Goal: Task Accomplishment & Management: Complete application form

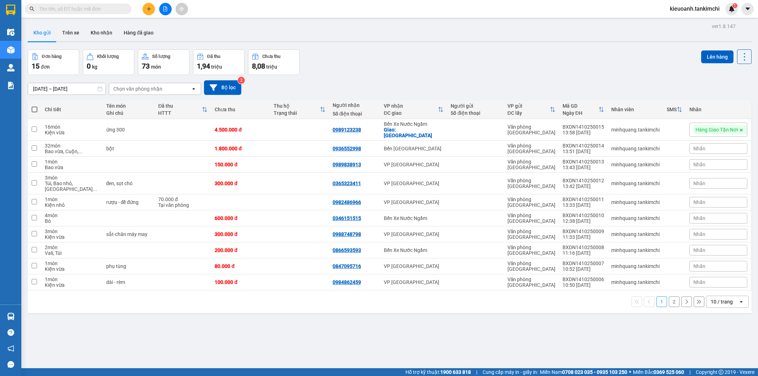
click at [122, 6] on input "text" at bounding box center [81, 9] width 84 height 8
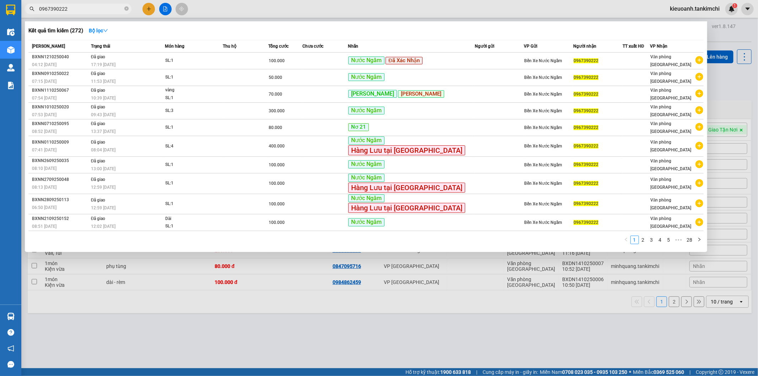
click at [92, 9] on input "0967390222" at bounding box center [81, 9] width 84 height 8
click at [82, 13] on span "0967390222" at bounding box center [78, 9] width 107 height 11
click at [83, 9] on input "0967390222" at bounding box center [81, 9] width 84 height 8
type input "0"
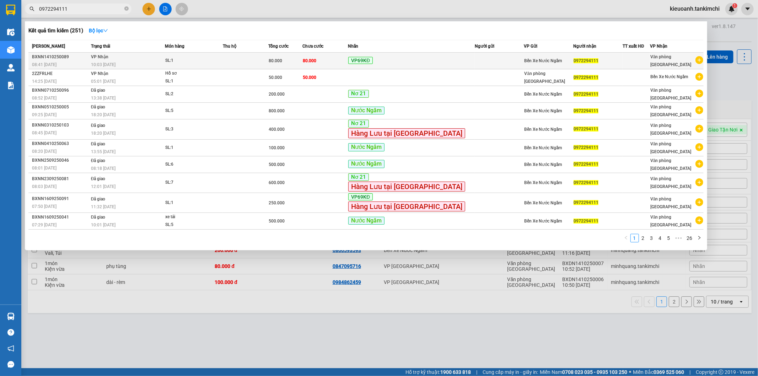
type input "0972294111"
click at [135, 63] on div "10:03 [DATE]" at bounding box center [128, 65] width 74 height 8
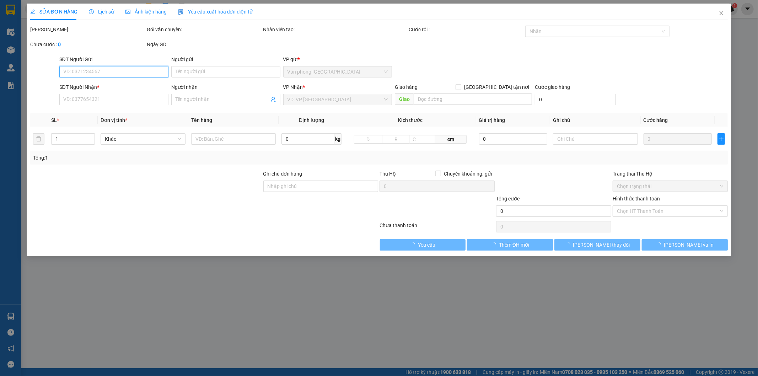
type input "0972294111"
type input "80.000"
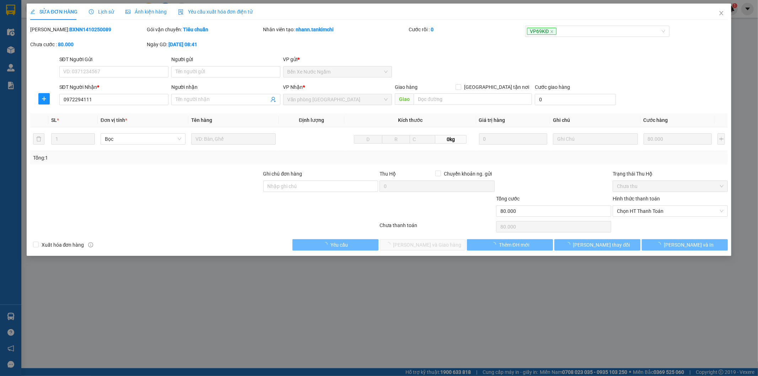
click at [103, 10] on span "Lịch sử" at bounding box center [101, 12] width 25 height 6
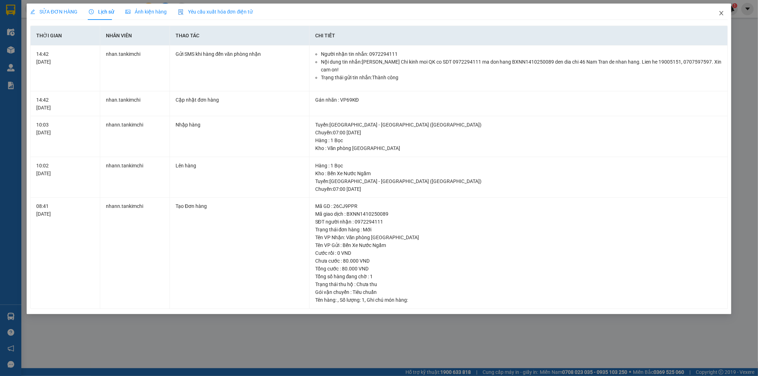
click at [722, 15] on icon "close" at bounding box center [722, 13] width 6 height 6
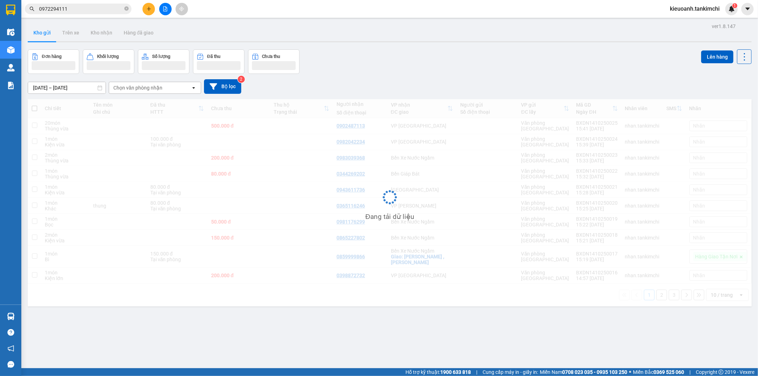
click at [89, 8] on input "0972294111" at bounding box center [81, 9] width 84 height 8
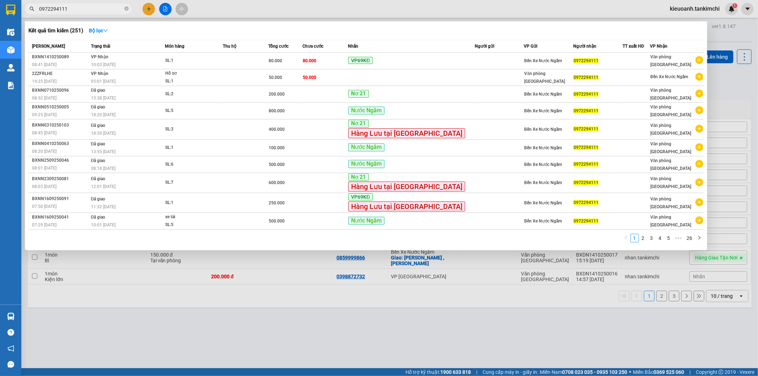
click at [93, 6] on input "0972294111" at bounding box center [81, 9] width 84 height 8
paste input "3307896"
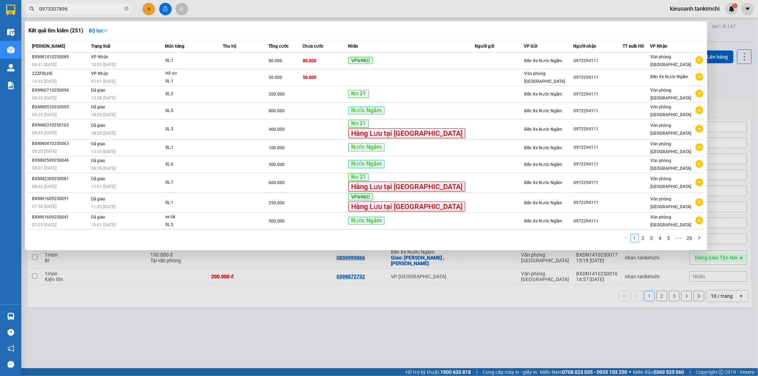
click at [85, 10] on input "0973307896" at bounding box center [81, 9] width 84 height 8
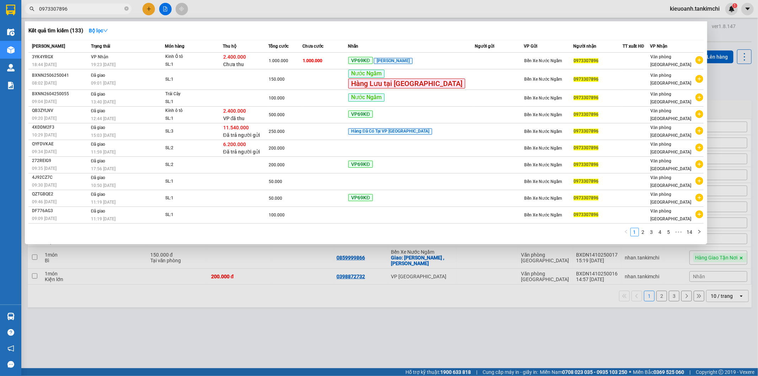
click at [85, 10] on input "0973307896" at bounding box center [81, 9] width 84 height 8
type input "0973307896"
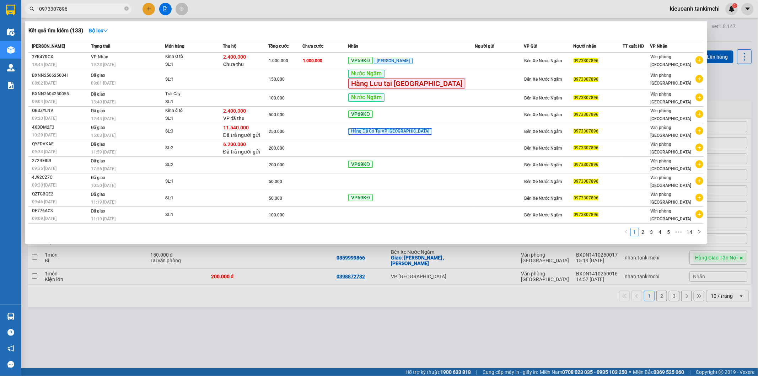
click at [108, 9] on input "0973307896" at bounding box center [81, 9] width 84 height 8
click at [122, 6] on input "0973307896" at bounding box center [81, 9] width 84 height 8
click at [126, 11] on span at bounding box center [126, 9] width 4 height 7
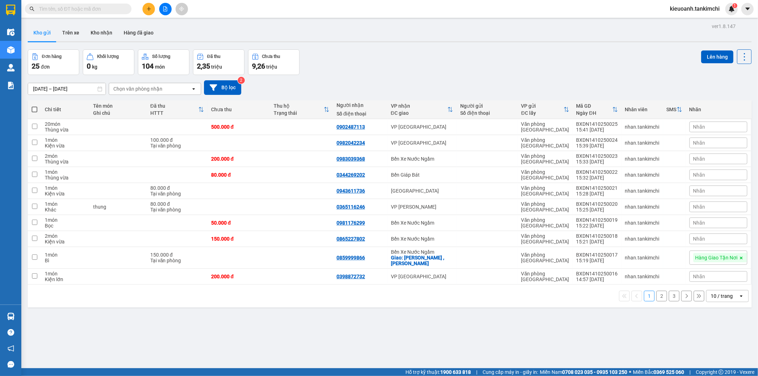
click at [118, 9] on input "text" at bounding box center [81, 9] width 84 height 8
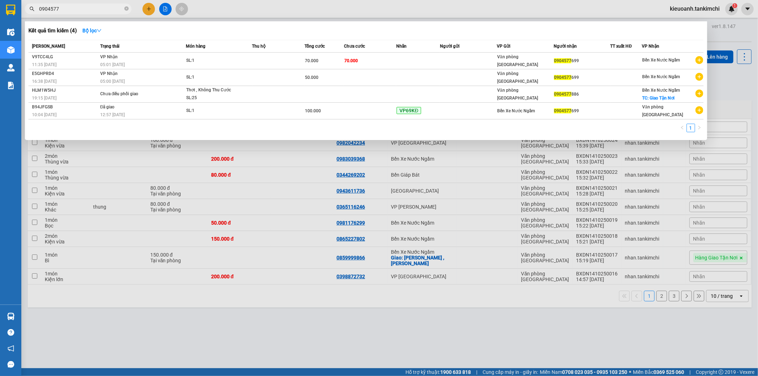
type input "0904577"
click at [127, 9] on icon "close-circle" at bounding box center [126, 8] width 4 height 4
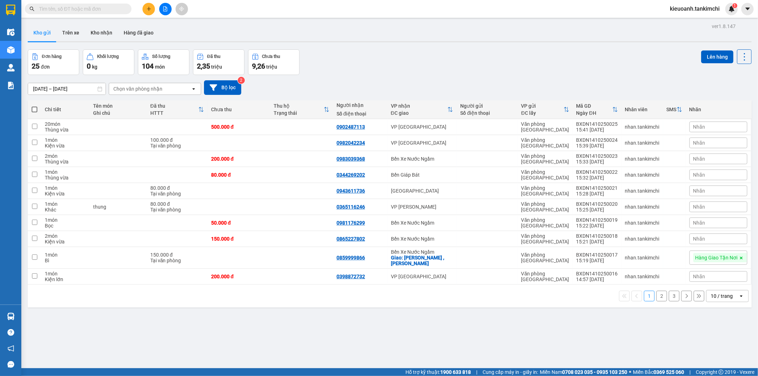
click at [99, 9] on input "text" at bounding box center [81, 9] width 84 height 8
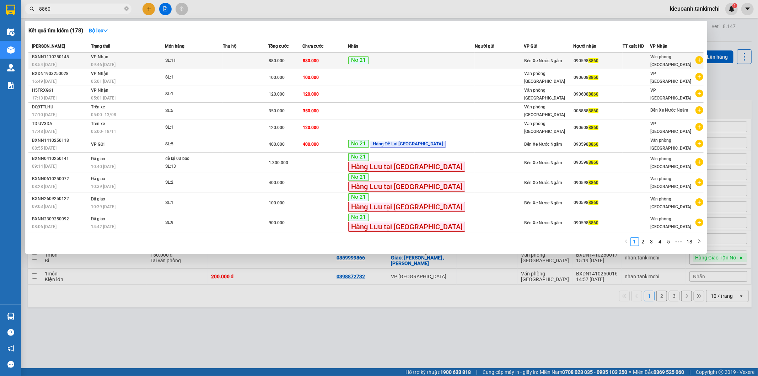
type input "8860"
click at [165, 58] on td "VP Nhận 09:46 [DATE]" at bounding box center [127, 61] width 76 height 17
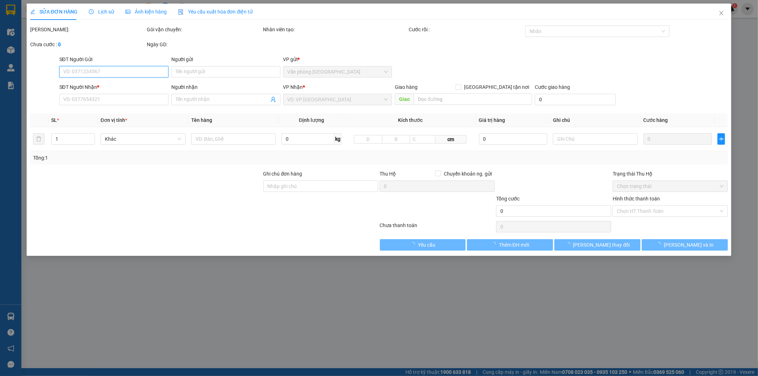
type input "0905988860"
type input "880.000"
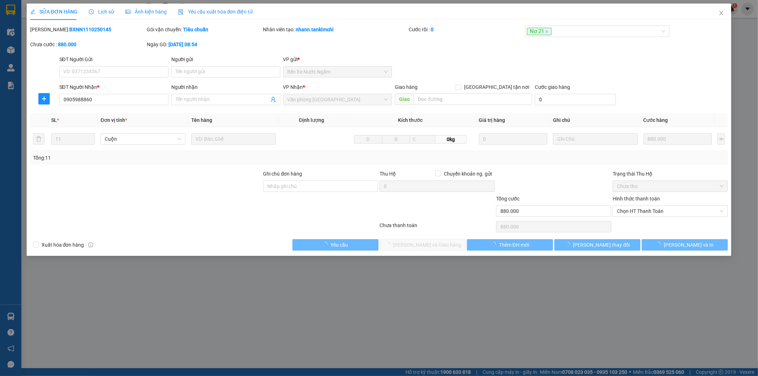
click at [107, 11] on span "Lịch sử" at bounding box center [101, 12] width 25 height 6
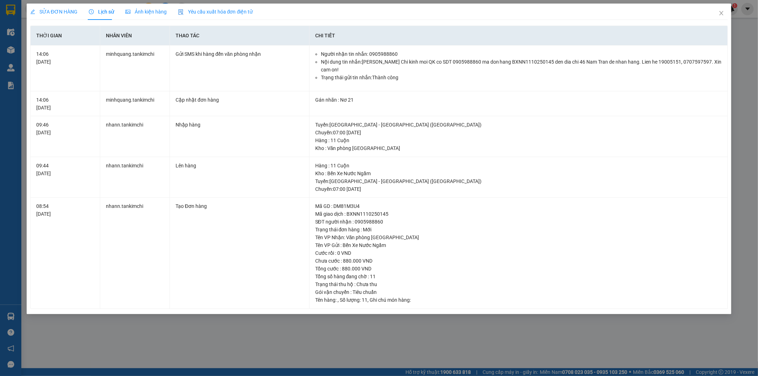
click at [204, 342] on div "SỬA ĐƠN HÀNG Lịch sử Ảnh kiện hàng Yêu cầu xuất hóa đơn điện tử Total Paid Fee …" at bounding box center [379, 188] width 758 height 376
click at [723, 10] on span "Close" at bounding box center [722, 14] width 20 height 20
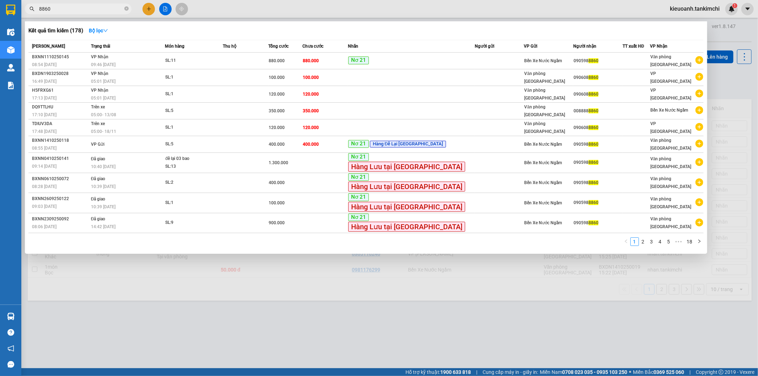
click at [58, 9] on input "8860" at bounding box center [81, 9] width 84 height 8
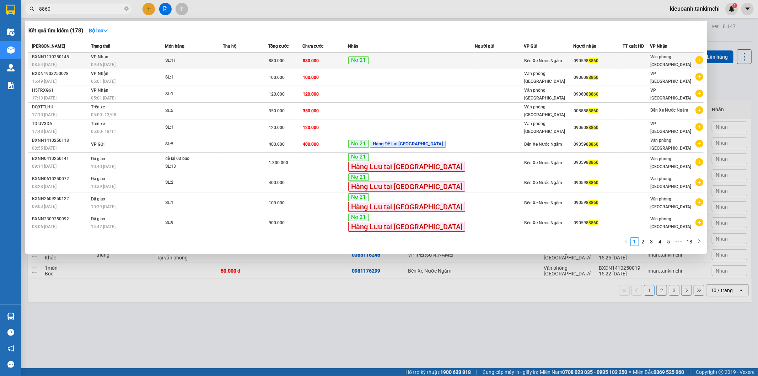
click at [220, 65] on td "SL: 11" at bounding box center [194, 61] width 58 height 17
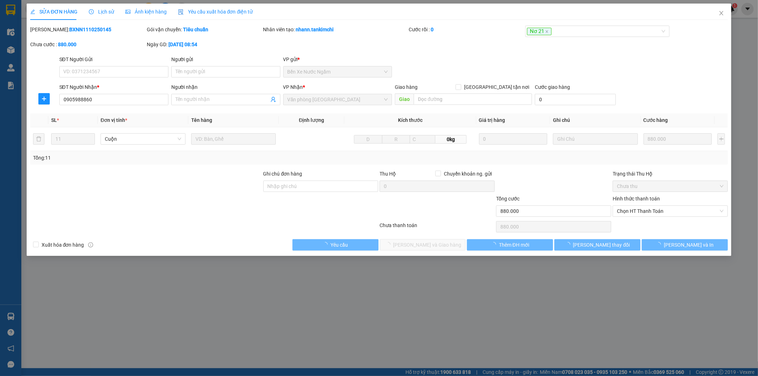
type input "0905988860"
type input "880.000"
click at [106, 11] on span "Lịch sử" at bounding box center [101, 12] width 25 height 6
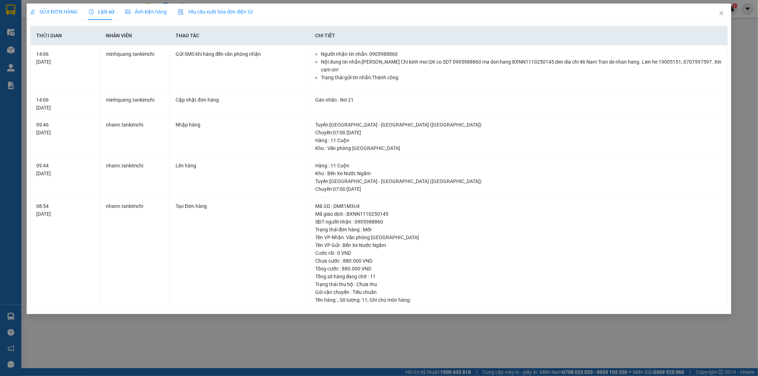
click at [262, 336] on div "SỬA ĐƠN HÀNG Lịch sử Ảnh kiện hàng Yêu cầu xuất hóa đơn điện tử Total Paid Fee …" at bounding box center [379, 188] width 758 height 376
click at [722, 17] on span "Close" at bounding box center [722, 14] width 20 height 20
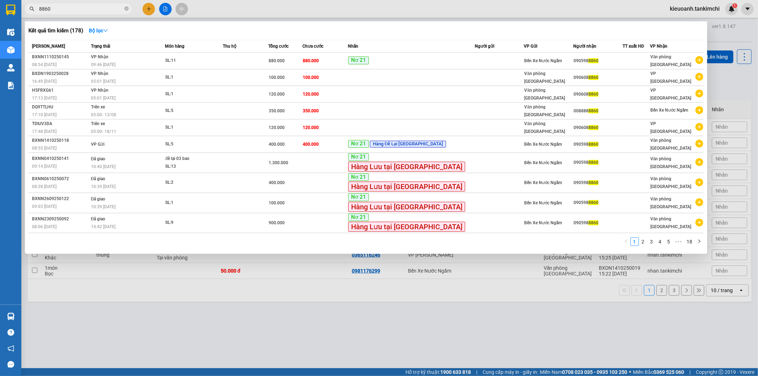
click at [78, 8] on input "8860" at bounding box center [81, 9] width 84 height 8
type input "8"
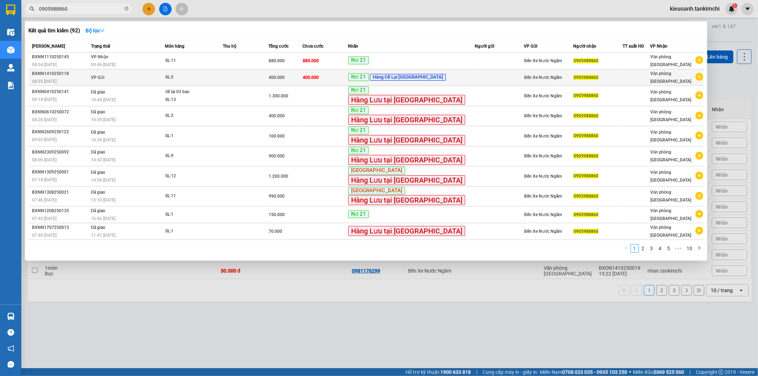
type input "0905988860"
click at [140, 80] on td "VP Gửi" at bounding box center [127, 77] width 76 height 17
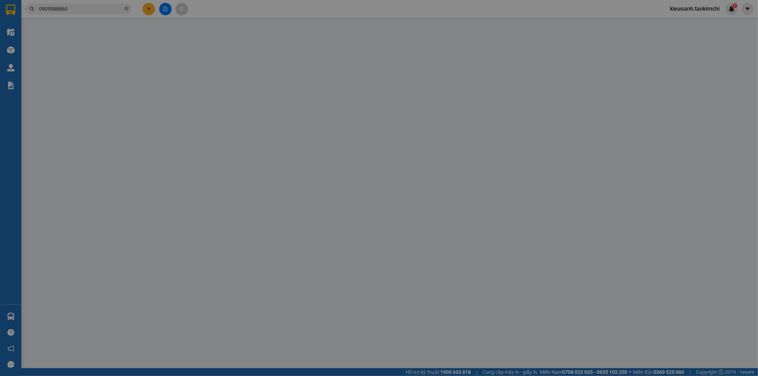
type input "0905988860"
type input "400.000"
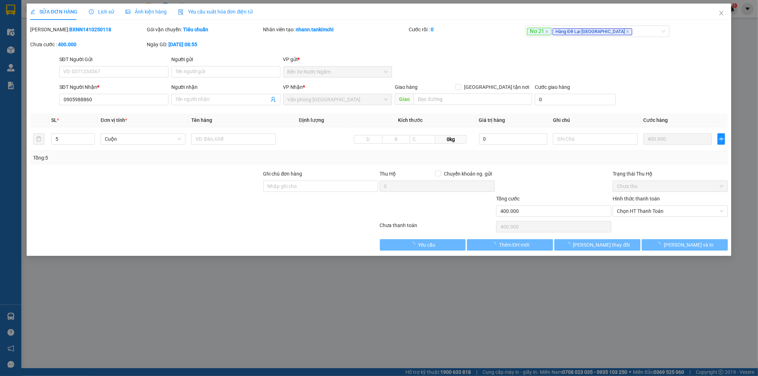
click at [102, 13] on span "Lịch sử" at bounding box center [101, 12] width 25 height 6
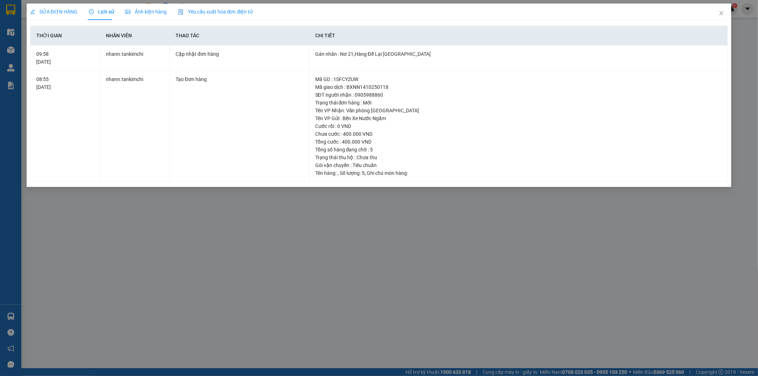
click at [257, 287] on div "SỬA ĐƠN HÀNG Lịch sử Ảnh kiện hàng Yêu cầu xuất hóa đơn điện tử Total Paid Fee …" at bounding box center [379, 188] width 758 height 376
click at [717, 15] on span "Close" at bounding box center [722, 14] width 20 height 20
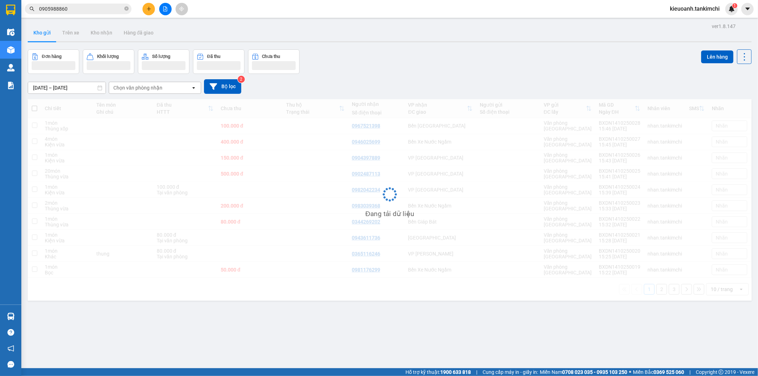
click at [66, 11] on input "0905988860" at bounding box center [81, 9] width 84 height 8
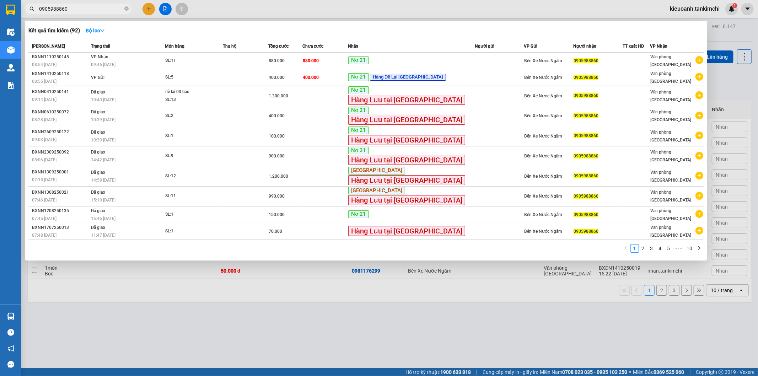
click at [105, 12] on input "0905988860" at bounding box center [81, 9] width 84 height 8
